Goal: Transaction & Acquisition: Subscribe to service/newsletter

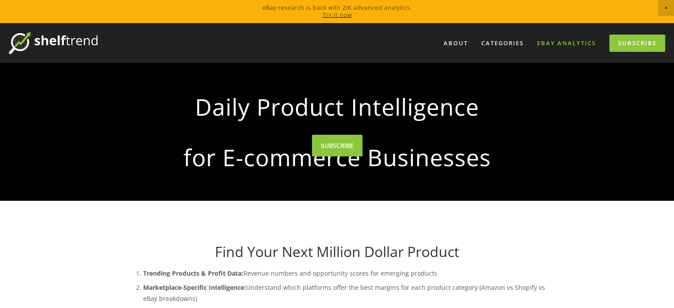
click at [572, 42] on link "eBay Analytics" at bounding box center [566, 43] width 70 height 15
click at [571, 39] on link "eBay Analytics" at bounding box center [566, 43] width 70 height 15
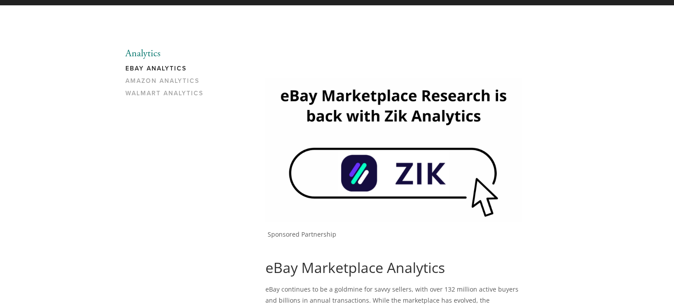
scroll to position [58, 0]
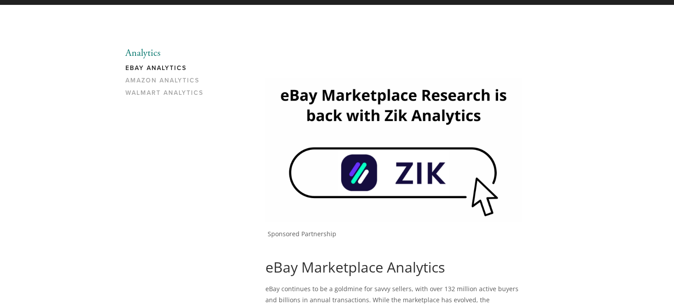
click at [429, 166] on img at bounding box center [393, 150] width 256 height 144
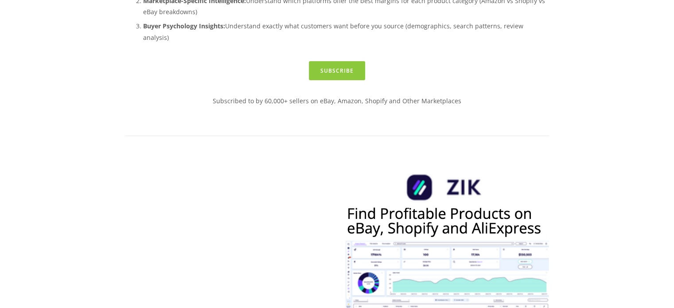
scroll to position [286, 0]
click at [334, 81] on link "Subscribe" at bounding box center [337, 71] width 56 height 19
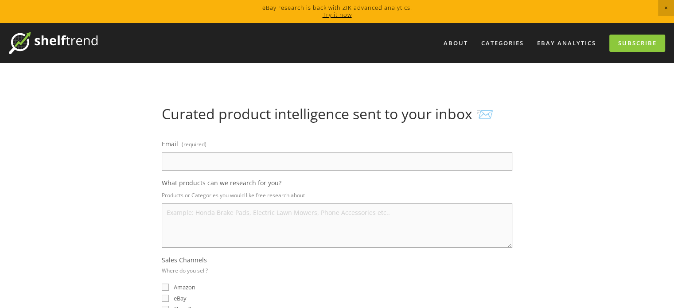
click at [303, 161] on input "Email (required)" at bounding box center [337, 161] width 350 height 18
type input "[EMAIL_ADDRESS][DOMAIN_NAME]"
click at [237, 223] on textarea "What products can we research for you?" at bounding box center [337, 225] width 350 height 44
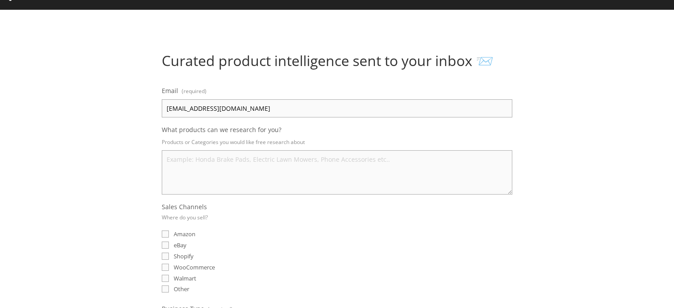
scroll to position [57, 0]
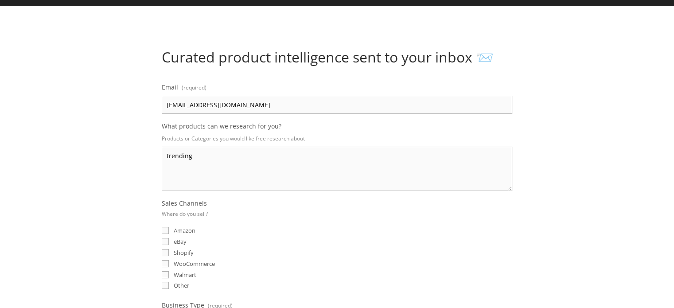
type textarea "trending"
click at [167, 239] on input "eBay" at bounding box center [165, 241] width 7 height 7
checkbox input "true"
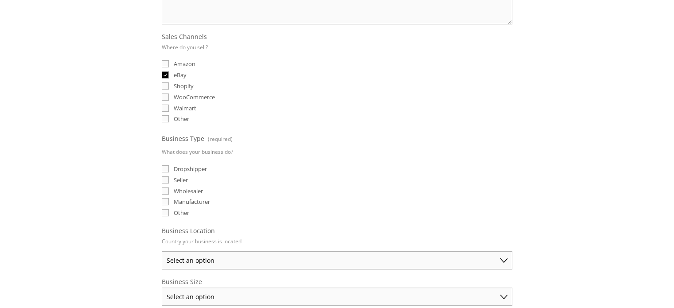
scroll to position [224, 0]
click at [163, 164] on input "Dropshipper" at bounding box center [165, 167] width 7 height 7
checkbox input "true"
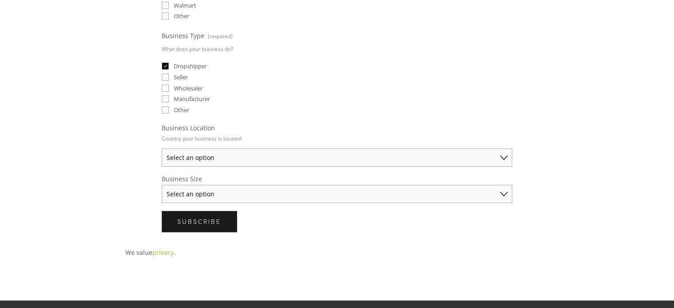
scroll to position [326, 0]
click at [226, 156] on select "Select an option [GEOGRAPHIC_DATA] [GEOGRAPHIC_DATA] [GEOGRAPHIC_DATA] [GEOGRAP…" at bounding box center [337, 157] width 350 height 18
select select "[GEOGRAPHIC_DATA]"
click at [162, 148] on select "Select an option [GEOGRAPHIC_DATA] [GEOGRAPHIC_DATA] [GEOGRAPHIC_DATA] [GEOGRAP…" at bounding box center [337, 157] width 350 height 18
click at [237, 185] on select "Select an option Solo Merchant (under $50K annual sales) Small Business ($50K -…" at bounding box center [337, 194] width 350 height 18
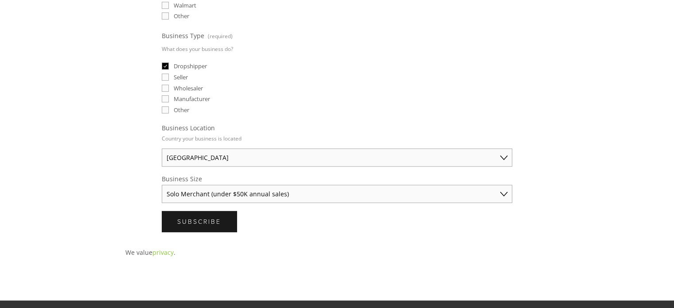
click at [162, 185] on select "Select an option Solo Merchant (under $50K annual sales) Small Business ($50K -…" at bounding box center [337, 194] width 350 height 18
click at [248, 193] on select "Solo Merchant (under $50K annual sales) Small Business ($50K - $250K annual sal…" at bounding box center [337, 194] width 350 height 18
select select "Small Business ($50K - $250K annual sales)"
click at [162, 185] on select "Solo Merchant (under $50K annual sales) Small Business ($50K - $250K annual sal…" at bounding box center [337, 194] width 350 height 18
click at [220, 217] on span "Subscribe" at bounding box center [199, 221] width 44 height 8
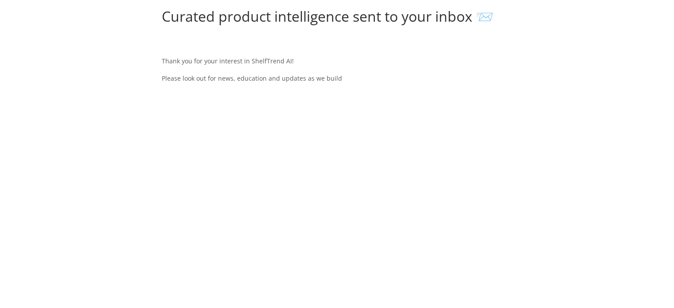
scroll to position [0, 0]
